Goal: Information Seeking & Learning: Learn about a topic

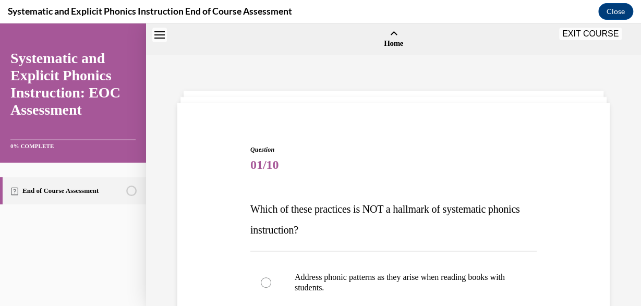
scroll to position [97, 0]
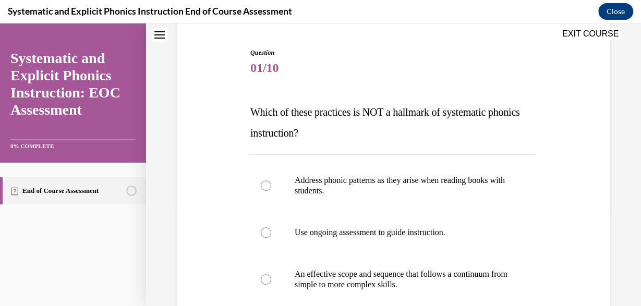
drag, startPoint x: 240, startPoint y: 105, endPoint x: 316, endPoint y: 129, distance: 79.3
click at [340, 134] on div "Question 01/10 Which of these practices is NOT a hallmark of systematic phonics…" at bounding box center [393, 252] width 437 height 470
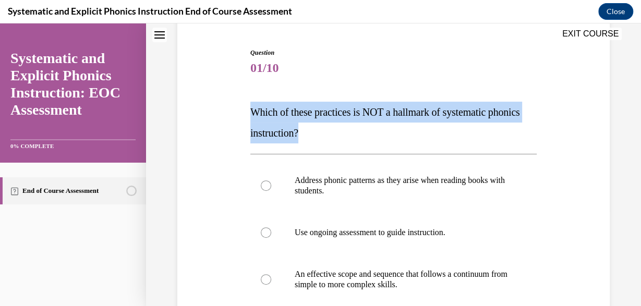
drag, startPoint x: 247, startPoint y: 105, endPoint x: 251, endPoint y: 93, distance: 12.4
click at [251, 93] on div "Question 01/10 Which of these practices is NOT a hallmark of systematic phonics…" at bounding box center [393, 252] width 437 height 470
copy span "Which of these practices is NOT a hallmark of systematic phonics instruction?"
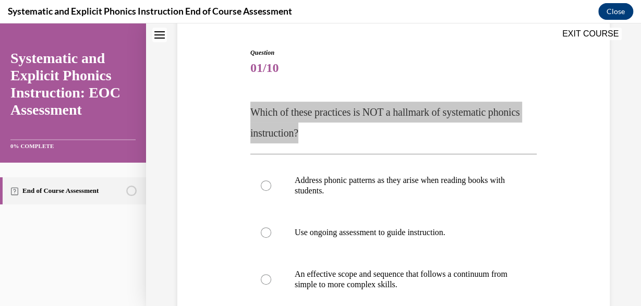
click at [618, 11] on button "Close" at bounding box center [615, 11] width 35 height 17
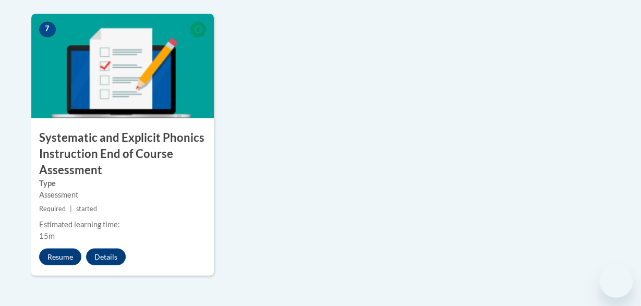
scroll to position [923, 0]
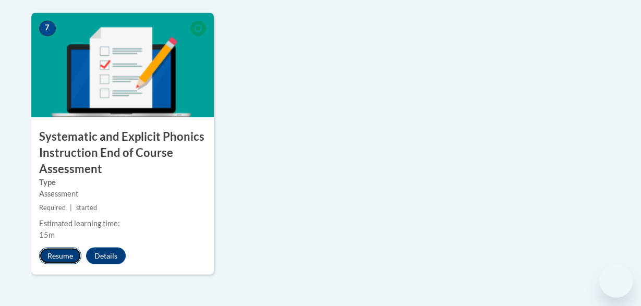
click at [62, 252] on button "Resume" at bounding box center [60, 256] width 42 height 17
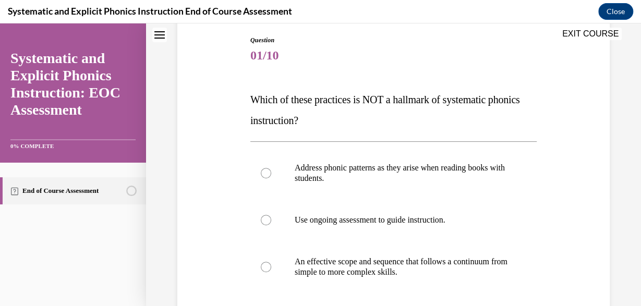
scroll to position [112, 0]
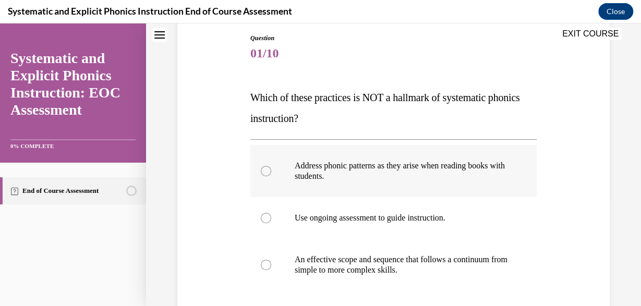
click at [287, 167] on div at bounding box center [393, 171] width 286 height 52
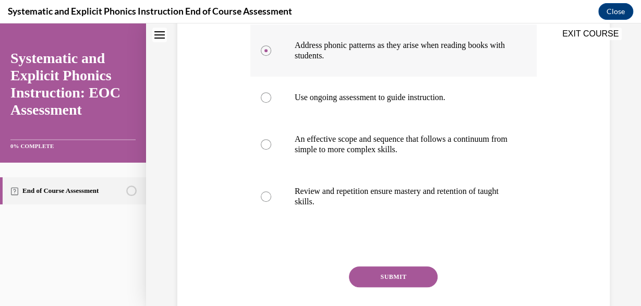
scroll to position [234, 0]
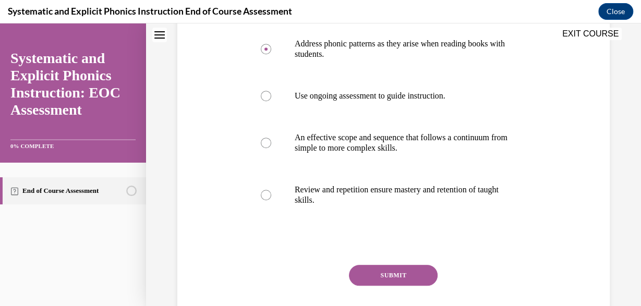
click at [372, 275] on button "SUBMIT" at bounding box center [393, 275] width 89 height 21
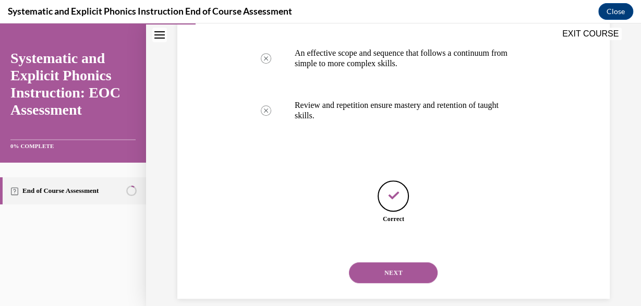
scroll to position [318, 0]
click at [378, 262] on button "NEXT" at bounding box center [393, 272] width 89 height 21
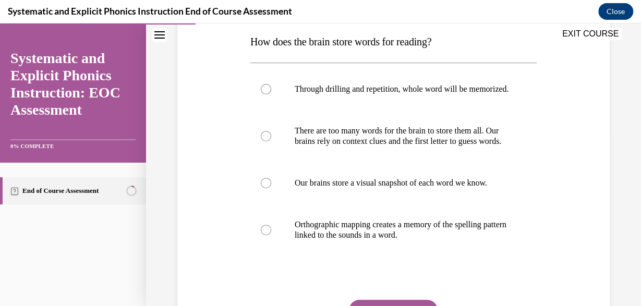
scroll to position [189, 0]
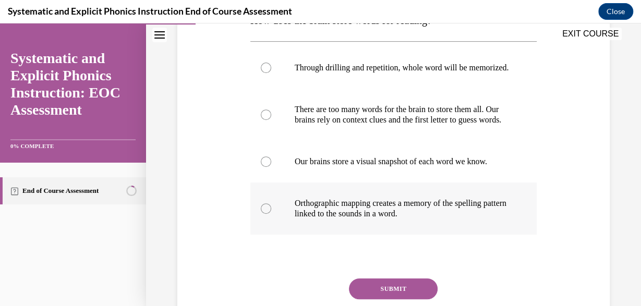
click at [369, 219] on p "Orthographic mapping creates a memory of the spelling pattern linked to the sou…" at bounding box center [403, 208] width 216 height 21
click at [375, 299] on button "SUBMIT" at bounding box center [393, 288] width 89 height 21
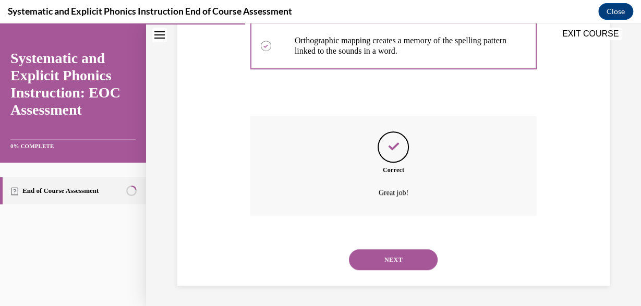
scroll to position [359, 0]
click at [396, 260] on button "NEXT" at bounding box center [393, 259] width 89 height 21
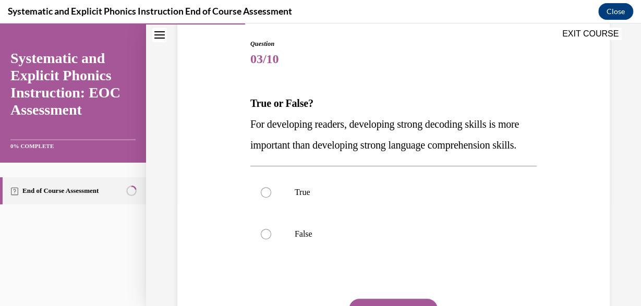
scroll to position [106, 0]
click at [283, 205] on div at bounding box center [393, 192] width 286 height 42
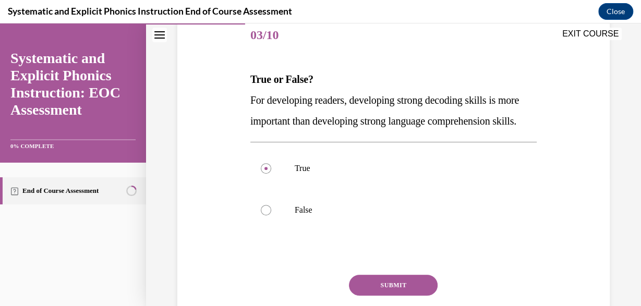
scroll to position [147, 0]
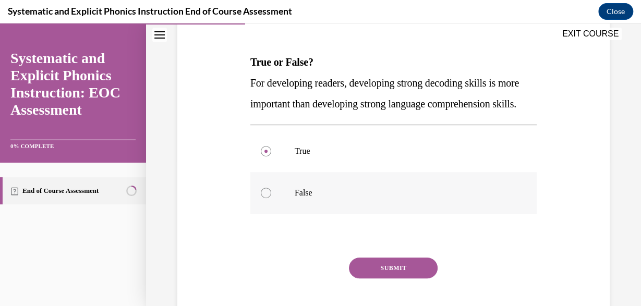
click at [371, 198] on p "False" at bounding box center [403, 193] width 216 height 10
click at [377, 278] on button "SUBMIT" at bounding box center [393, 268] width 89 height 21
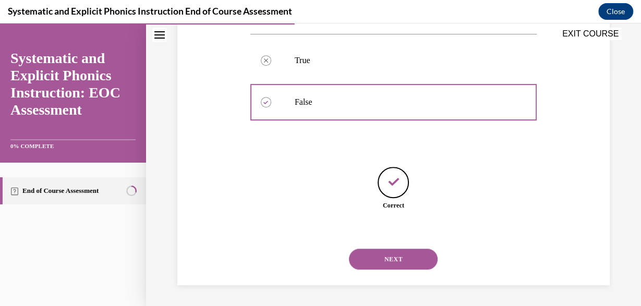
scroll to position [245, 0]
click at [380, 252] on button "NEXT" at bounding box center [393, 259] width 89 height 21
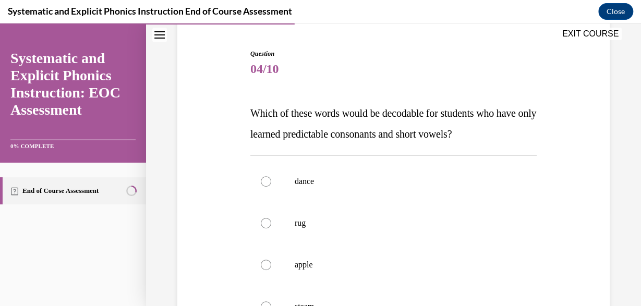
scroll to position [100, 0]
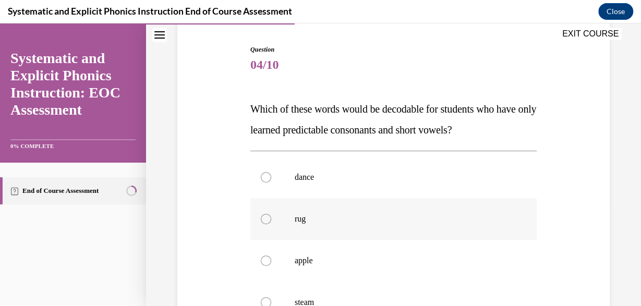
click at [386, 221] on p "rug" at bounding box center [403, 219] width 216 height 10
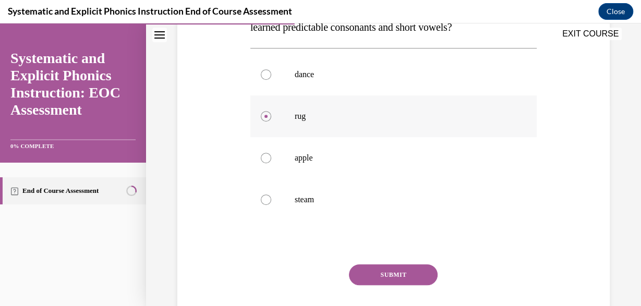
scroll to position [211, 0]
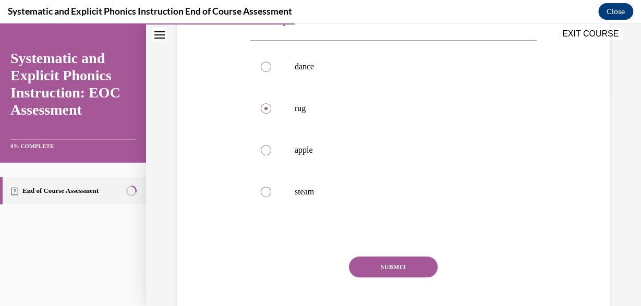
click at [384, 257] on button "SUBMIT" at bounding box center [393, 266] width 89 height 21
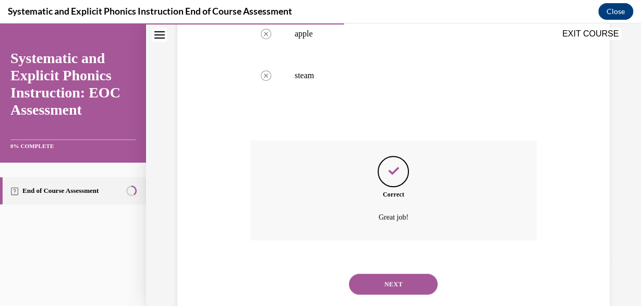
scroll to position [338, 0]
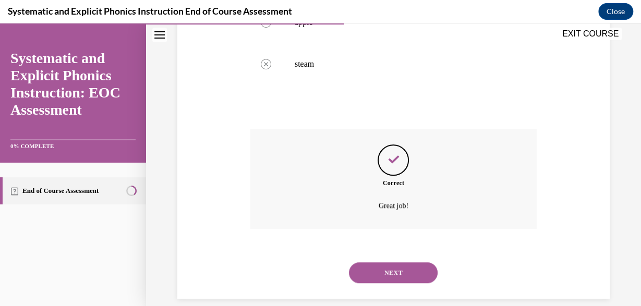
click at [392, 262] on button "NEXT" at bounding box center [393, 272] width 89 height 21
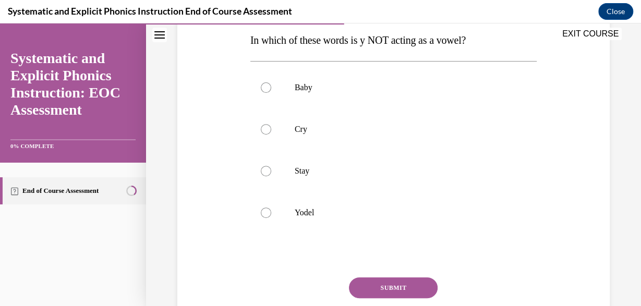
scroll to position [169, 0]
click at [298, 207] on p "Yodel" at bounding box center [403, 212] width 216 height 10
click at [378, 297] on button "SUBMIT" at bounding box center [393, 287] width 89 height 21
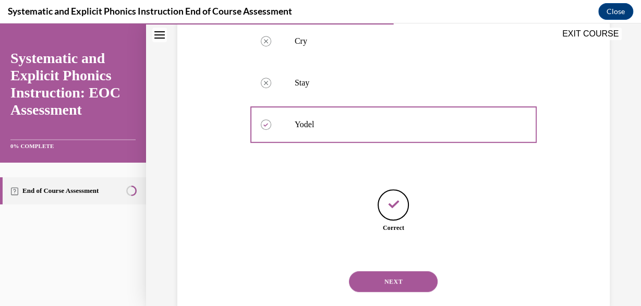
scroll to position [266, 0]
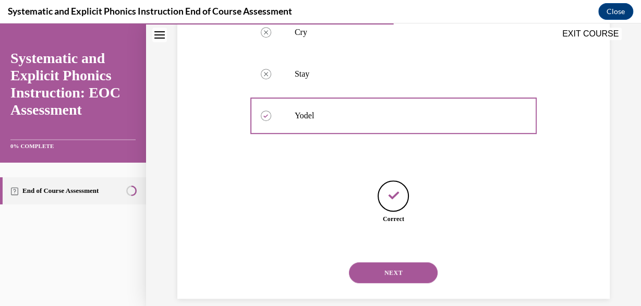
click at [380, 262] on button "NEXT" at bounding box center [393, 272] width 89 height 21
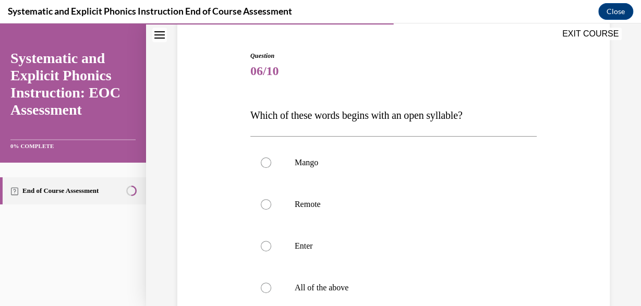
scroll to position [94, 0]
click at [292, 198] on div at bounding box center [393, 204] width 286 height 42
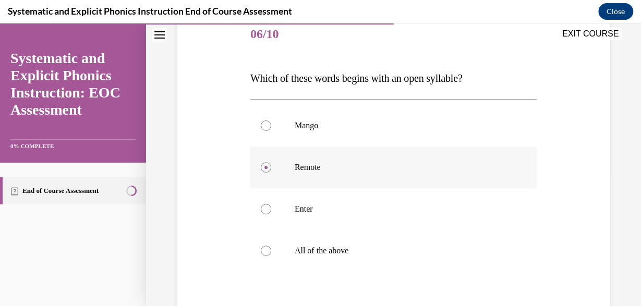
scroll to position [146, 0]
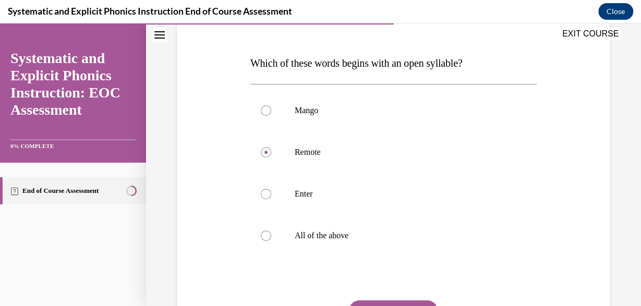
click at [370, 302] on button "SUBMIT" at bounding box center [393, 310] width 89 height 21
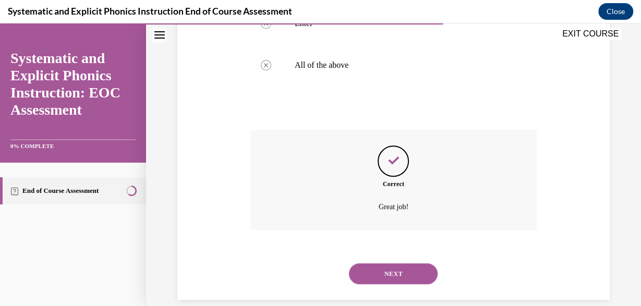
scroll to position [317, 0]
click at [389, 265] on button "NEXT" at bounding box center [393, 272] width 89 height 21
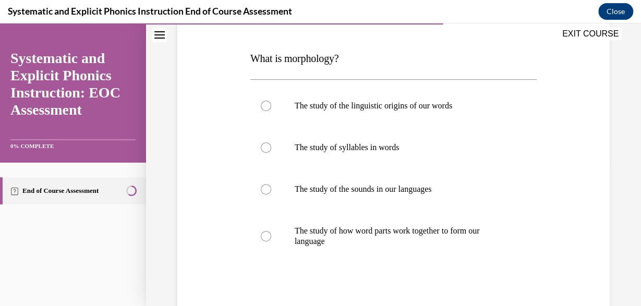
scroll to position [158, 0]
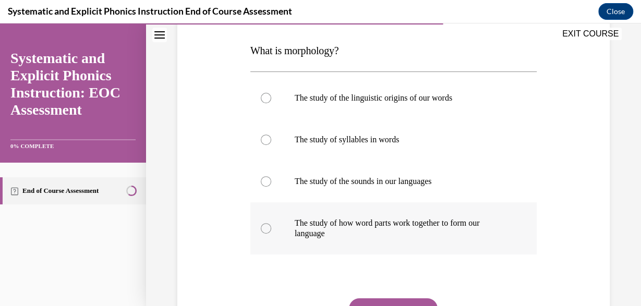
click at [307, 242] on div at bounding box center [393, 228] width 286 height 52
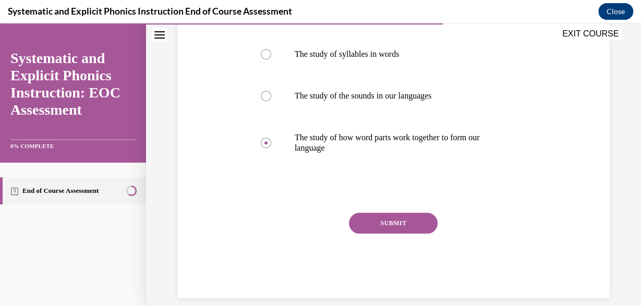
click at [373, 222] on button "SUBMIT" at bounding box center [393, 223] width 89 height 21
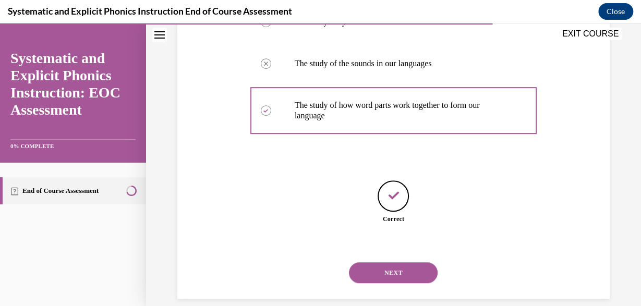
scroll to position [276, 0]
click at [381, 262] on button "NEXT" at bounding box center [393, 272] width 89 height 21
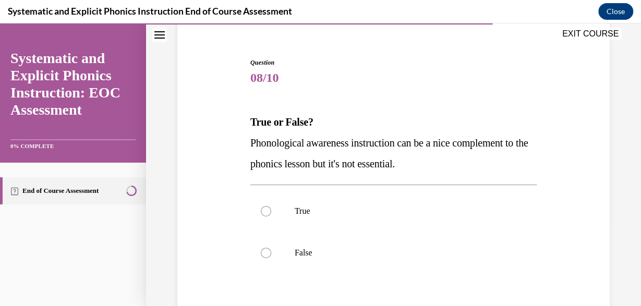
scroll to position [83, 0]
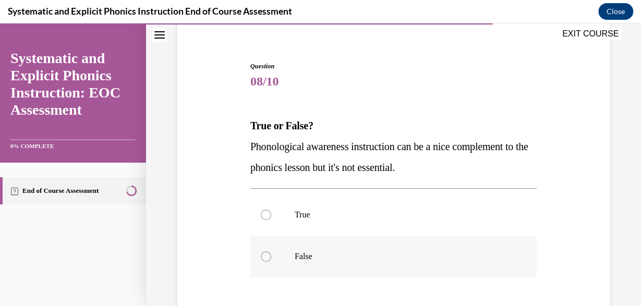
click at [257, 263] on div at bounding box center [393, 257] width 286 height 42
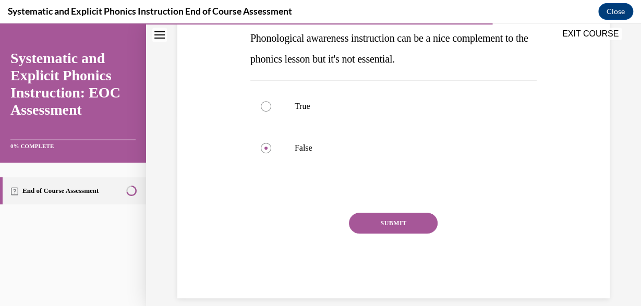
click at [410, 223] on button "SUBMIT" at bounding box center [393, 223] width 89 height 21
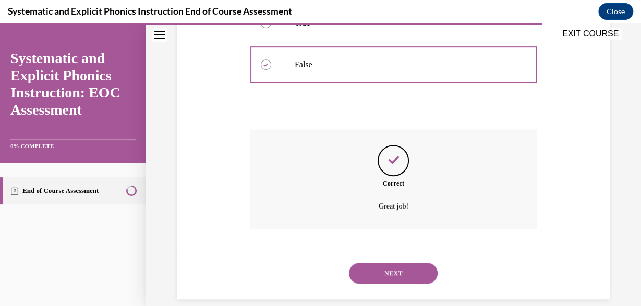
scroll to position [276, 0]
click at [397, 262] on button "NEXT" at bounding box center [393, 272] width 89 height 21
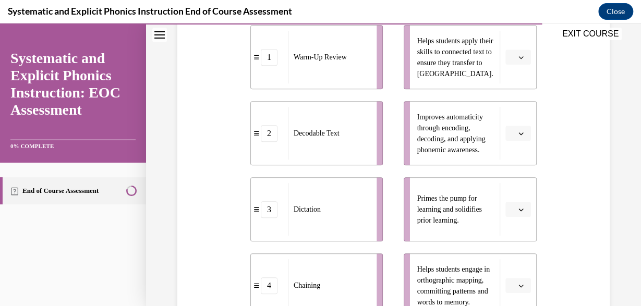
scroll to position [246, 0]
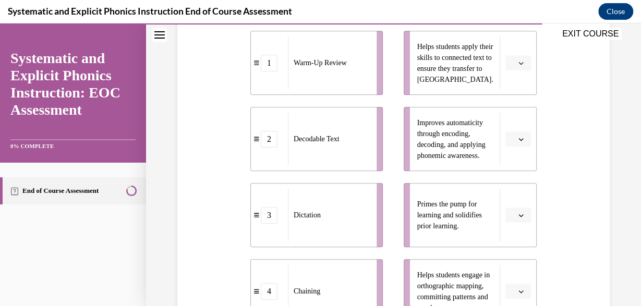
click at [527, 213] on button "button" at bounding box center [518, 215] width 26 height 16
click at [525, 135] on div "1" at bounding box center [517, 128] width 26 height 21
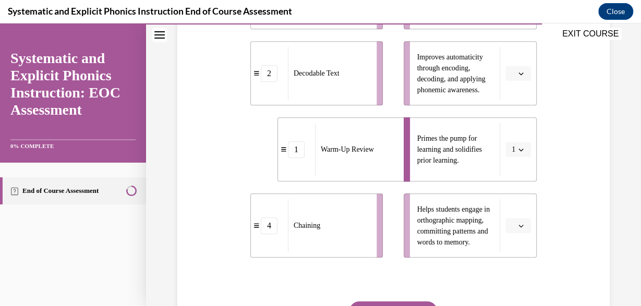
scroll to position [321, 0]
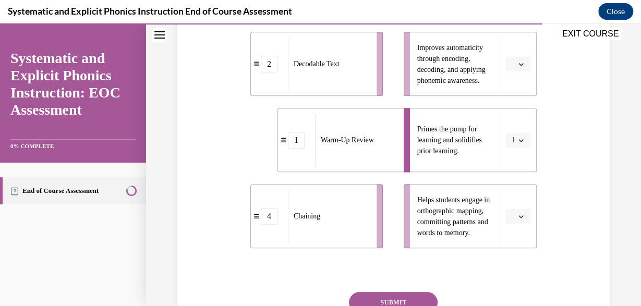
click at [511, 209] on button "button" at bounding box center [518, 217] width 26 height 16
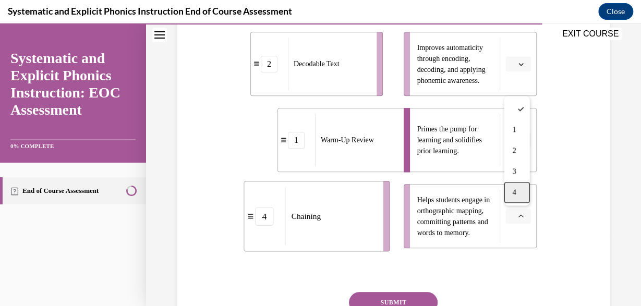
click at [521, 197] on div "4" at bounding box center [517, 192] width 26 height 21
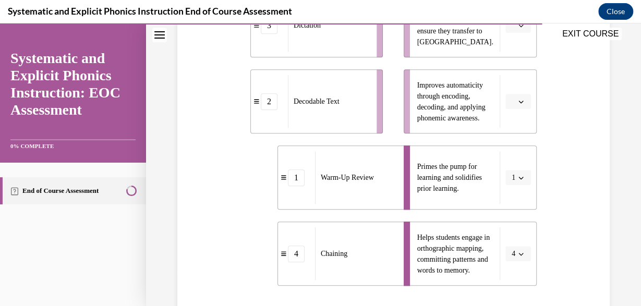
scroll to position [250, 0]
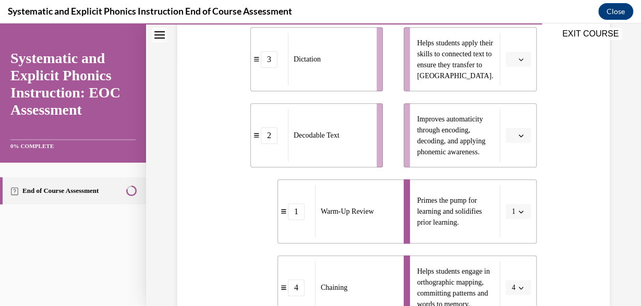
click at [516, 131] on button "button" at bounding box center [518, 136] width 26 height 16
click at [512, 198] on div "2" at bounding box center [517, 200] width 26 height 21
click at [517, 60] on button "button" at bounding box center [518, 60] width 26 height 16
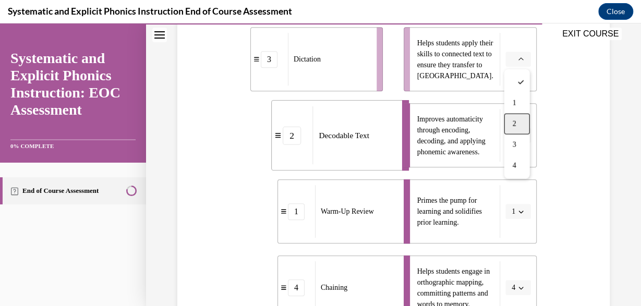
click at [520, 119] on div "2" at bounding box center [517, 124] width 26 height 21
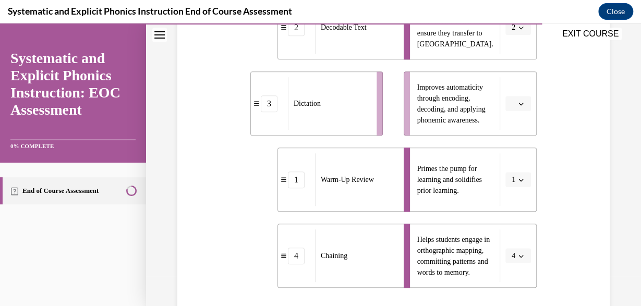
scroll to position [258, 0]
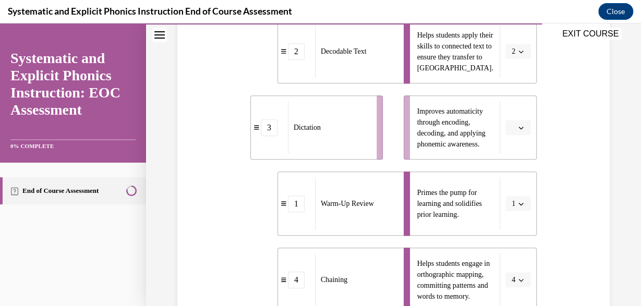
click at [524, 128] on span "button" at bounding box center [520, 127] width 7 height 7
click at [524, 207] on div "3" at bounding box center [517, 213] width 26 height 21
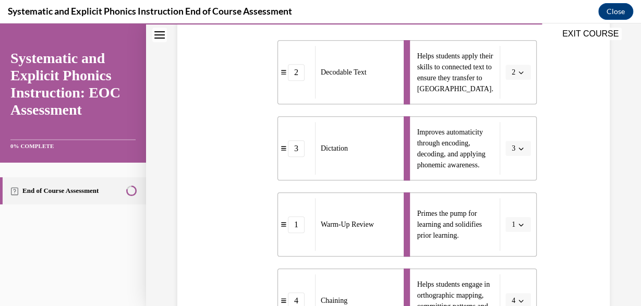
scroll to position [400, 0]
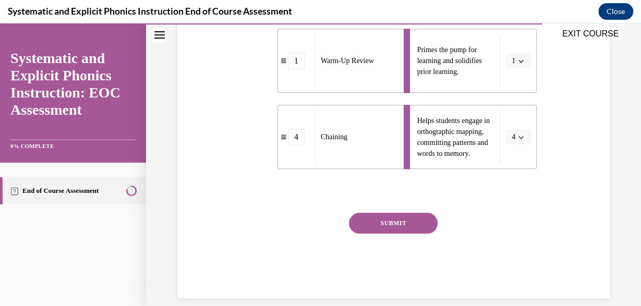
click at [402, 225] on button "SUBMIT" at bounding box center [393, 223] width 89 height 21
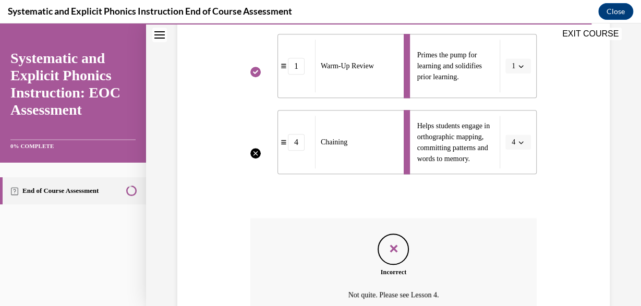
scroll to position [485, 0]
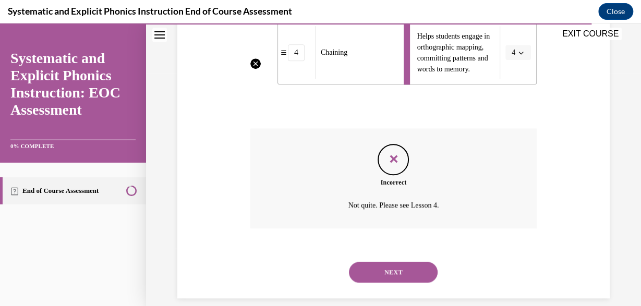
click at [393, 271] on div "NEXT" at bounding box center [393, 272] width 286 height 42
click at [393, 262] on button "NEXT" at bounding box center [393, 272] width 89 height 21
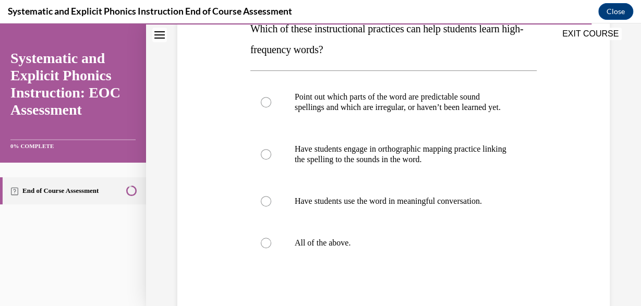
scroll to position [175, 0]
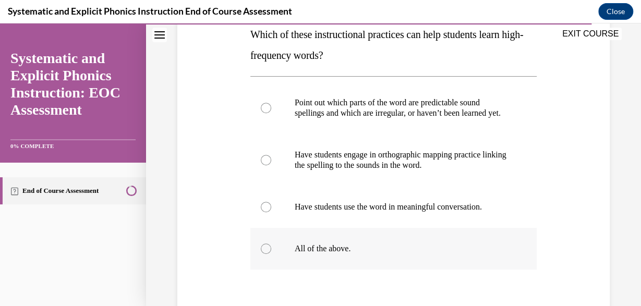
click at [338, 240] on div at bounding box center [393, 249] width 286 height 42
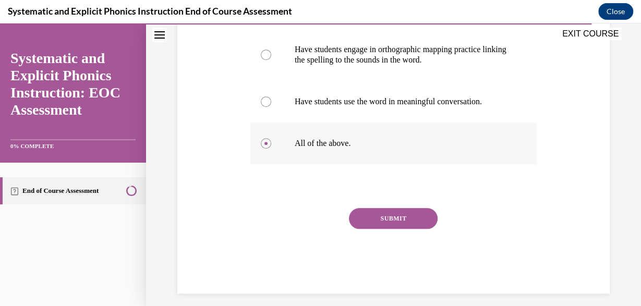
scroll to position [280, 0]
click at [372, 228] on button "SUBMIT" at bounding box center [393, 217] width 89 height 21
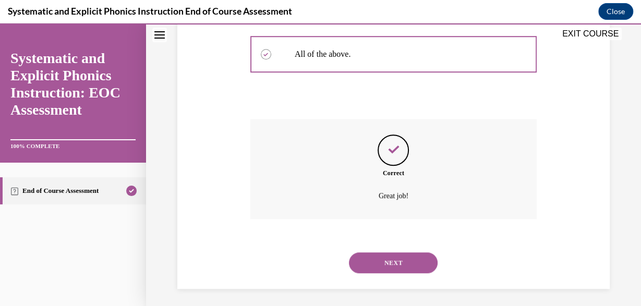
scroll to position [370, 0]
click at [378, 258] on button "NEXT" at bounding box center [393, 262] width 89 height 21
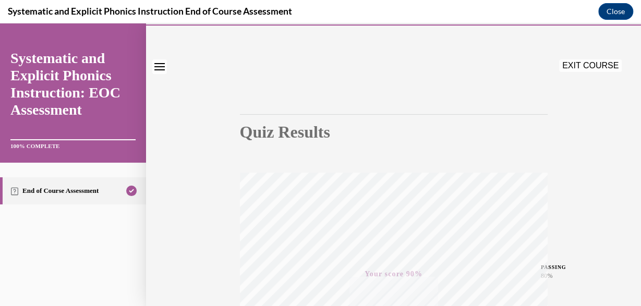
scroll to position [0, 0]
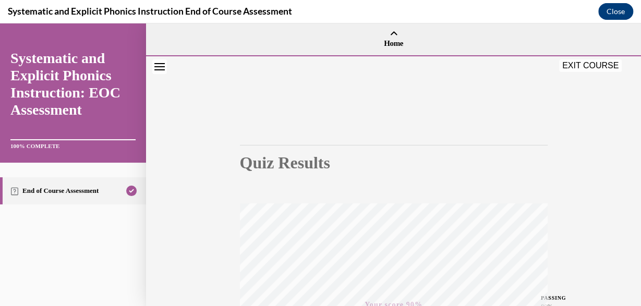
click at [615, 7] on button "Close" at bounding box center [615, 11] width 35 height 17
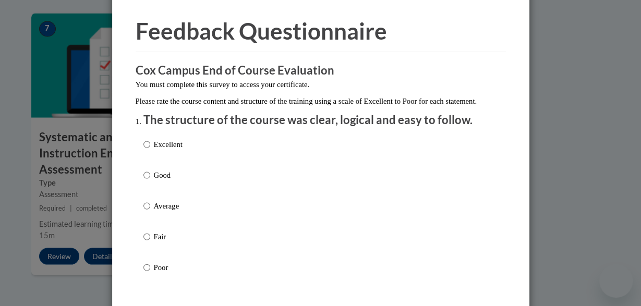
scroll to position [36, 0]
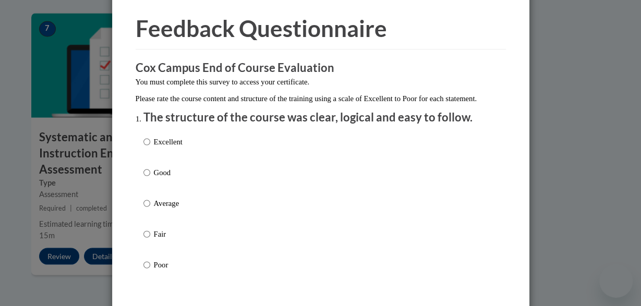
click at [184, 150] on div "Excellent Good Average Fair Poor" at bounding box center [320, 216] width 354 height 170
click at [176, 148] on p "Excellent" at bounding box center [168, 141] width 29 height 11
click at [150, 148] on input "Excellent" at bounding box center [146, 141] width 7 height 11
radio input "true"
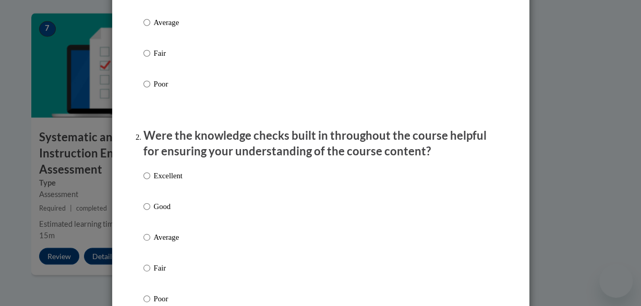
scroll to position [227, 0]
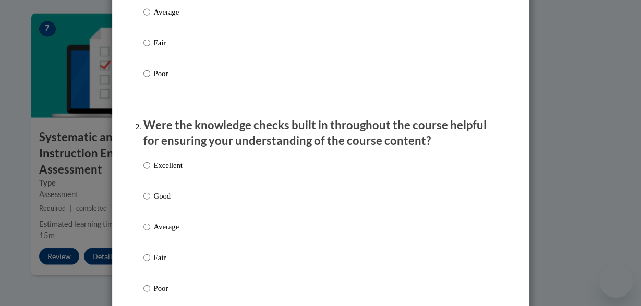
click at [179, 169] on div "Excellent Good Average Fair Poor" at bounding box center [162, 235] width 39 height 162
click at [176, 171] on p "Excellent" at bounding box center [168, 165] width 29 height 11
click at [150, 171] on input "Excellent" at bounding box center [146, 165] width 7 height 11
radio input "true"
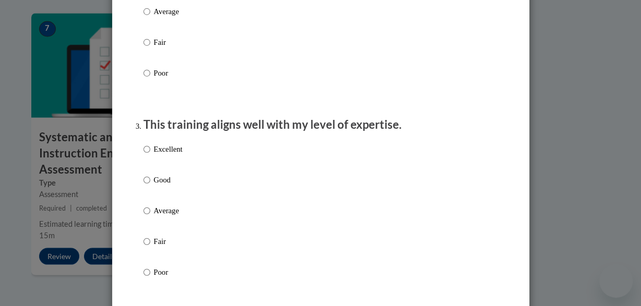
scroll to position [451, 0]
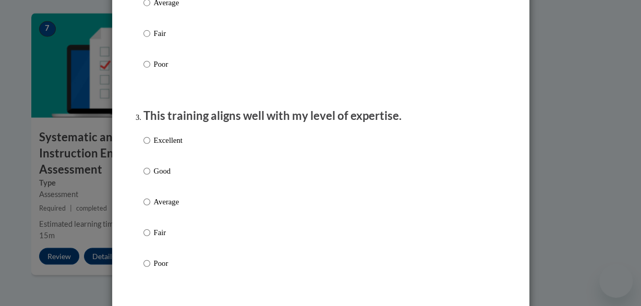
click at [176, 146] on p "Excellent" at bounding box center [168, 139] width 29 height 11
click at [150, 146] on input "Excellent" at bounding box center [146, 139] width 7 height 11
radio input "true"
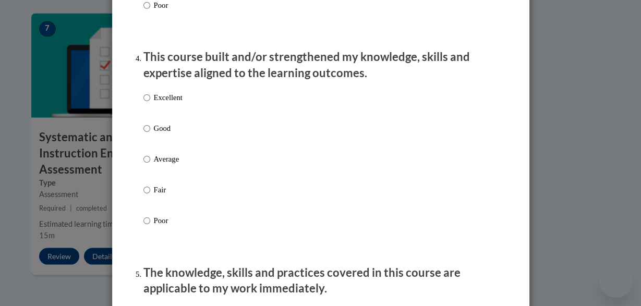
scroll to position [721, 0]
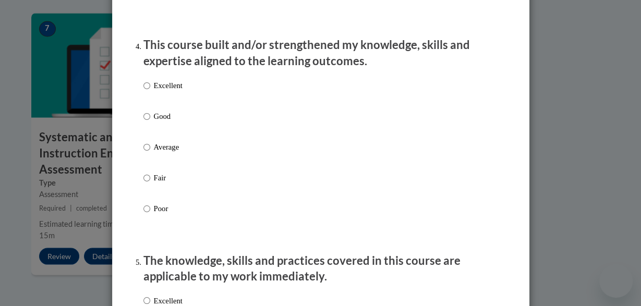
click at [173, 91] on p "Excellent" at bounding box center [168, 85] width 29 height 11
click at [150, 91] on input "Excellent" at bounding box center [146, 85] width 7 height 11
radio input "true"
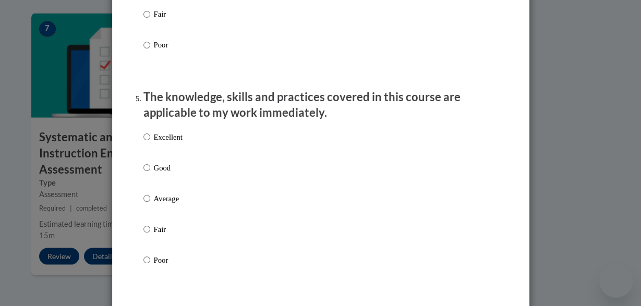
scroll to position [965, 0]
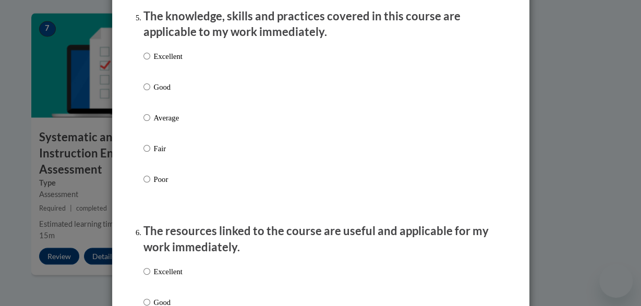
click at [173, 62] on p "Excellent" at bounding box center [168, 56] width 29 height 11
click at [150, 62] on input "Excellent" at bounding box center [146, 56] width 7 height 11
radio input "true"
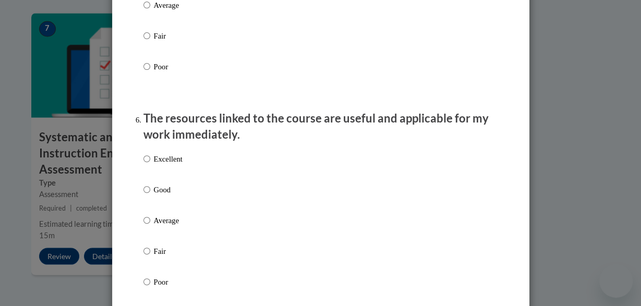
scroll to position [1081, 0]
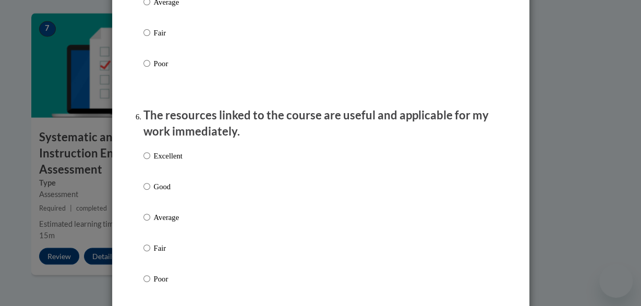
click at [167, 162] on p "Excellent" at bounding box center [168, 155] width 29 height 11
click at [150, 162] on input "Excellent" at bounding box center [146, 155] width 7 height 11
radio input "true"
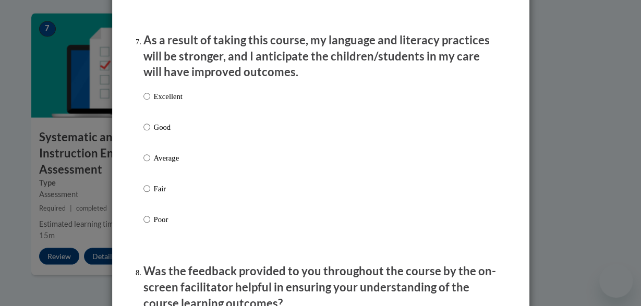
scroll to position [1373, 0]
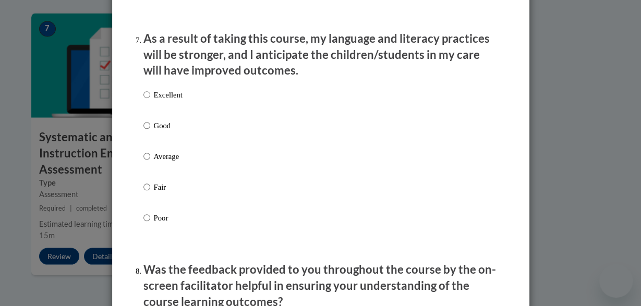
click at [168, 99] on p "Excellent" at bounding box center [168, 94] width 29 height 11
click at [150, 99] on input "Excellent" at bounding box center [146, 94] width 7 height 11
radio input "true"
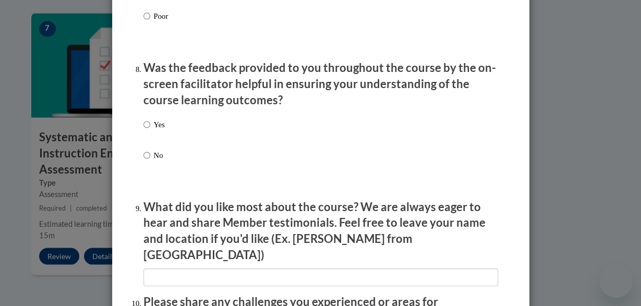
scroll to position [1575, 0]
click at [157, 126] on div "Yes No" at bounding box center [153, 147] width 21 height 69
click at [155, 130] on p "Yes" at bounding box center [159, 123] width 11 height 11
click at [150, 130] on input "Yes" at bounding box center [146, 123] width 7 height 11
radio input "true"
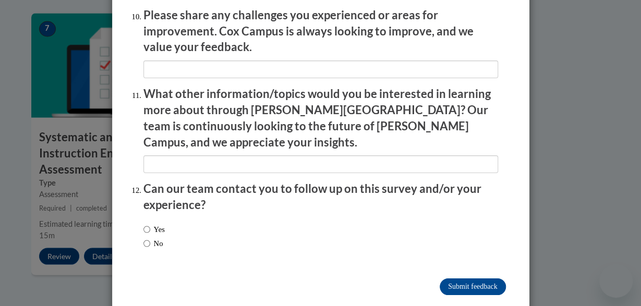
scroll to position [1857, 0]
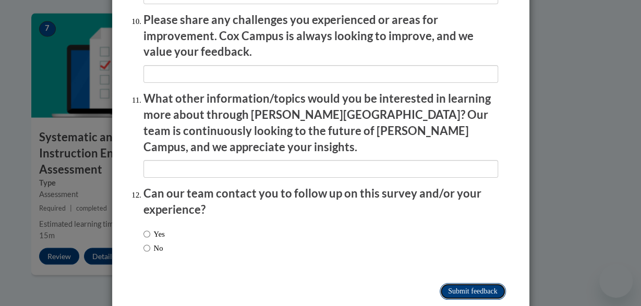
click at [449, 283] on input "Submit feedback" at bounding box center [472, 291] width 66 height 17
